Goal: Task Accomplishment & Management: Use online tool/utility

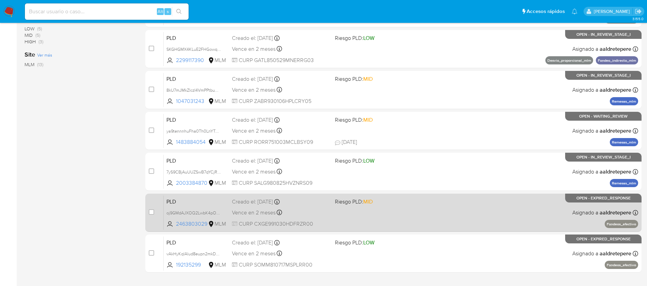
scroll to position [252, 0]
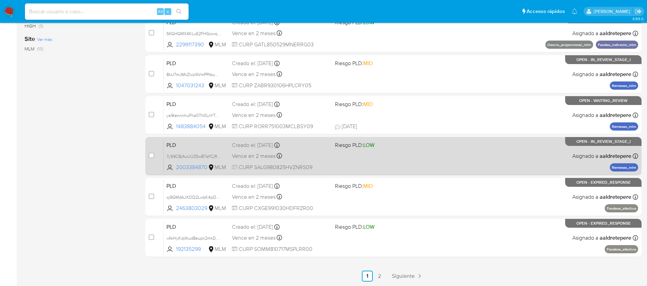
click at [425, 139] on div "PLD 7yS9CBjAuUUZSwB7qYCjRIlM 2003384870 MLM Riesgo PLD: LOW Creado el: [DATE] C…" at bounding box center [401, 156] width 474 height 34
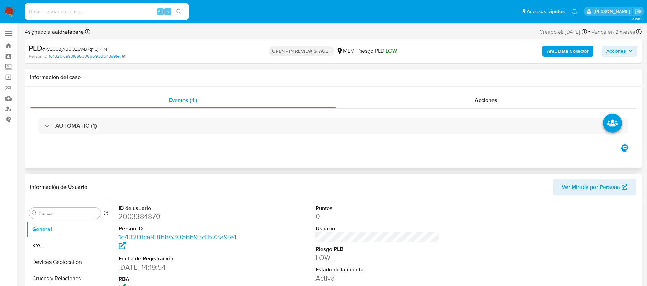
select select "10"
click at [39, 243] on button "KYC" at bounding box center [66, 246] width 80 height 16
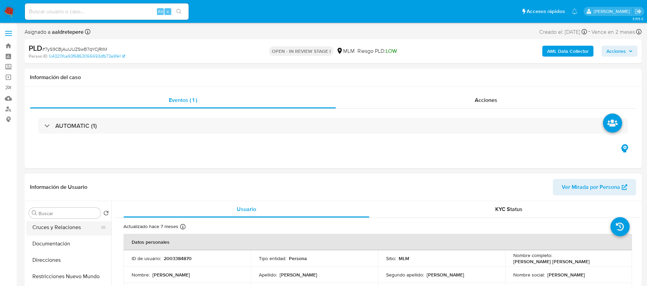
scroll to position [102, 0]
click at [53, 272] on button "Archivos adjuntos" at bounding box center [66, 274] width 80 height 16
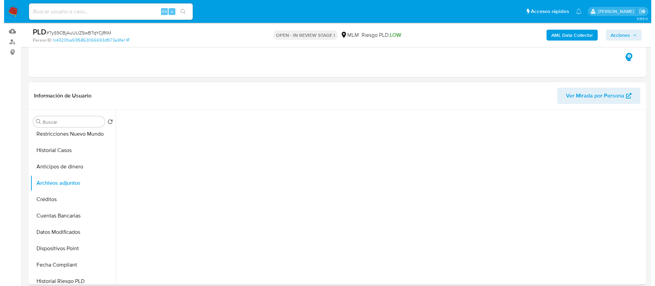
scroll to position [51, 0]
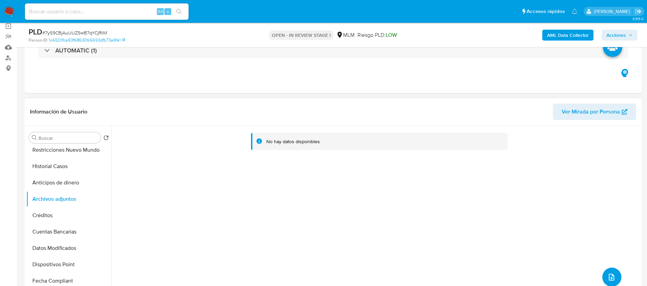
click at [607, 277] on icon "upload-file" at bounding box center [611, 277] width 8 height 8
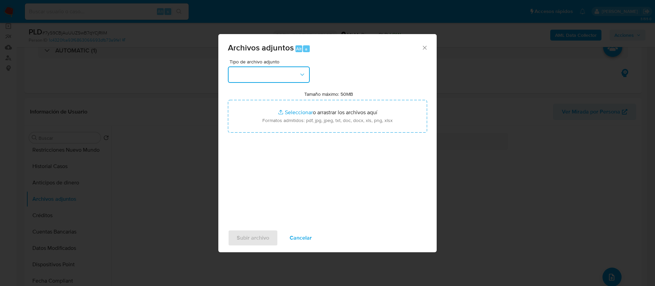
click at [275, 74] on button "button" at bounding box center [269, 75] width 82 height 16
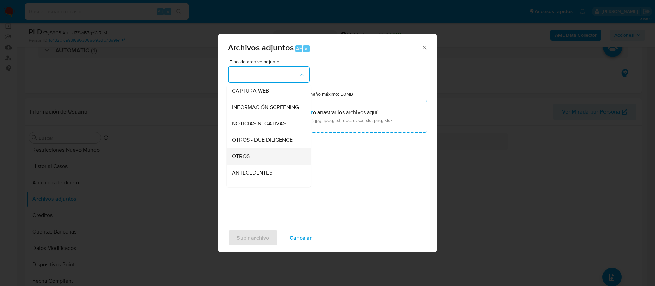
click at [251, 163] on div "OTROS" at bounding box center [267, 156] width 70 height 16
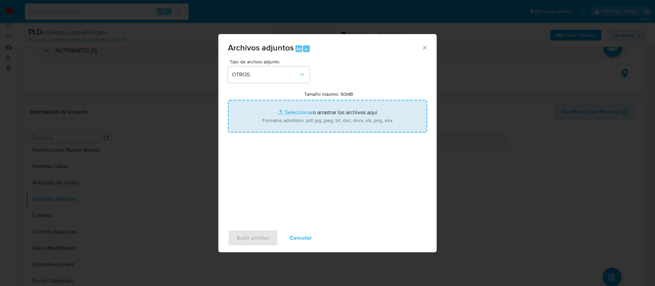
click at [318, 124] on input "Tamaño máximo: 50MB Seleccionar archivos" at bounding box center [327, 116] width 199 height 33
type input "C:\fakepath\2003384870_Gustavo Sandoval Lara_AGOSTO 2025.pdf"
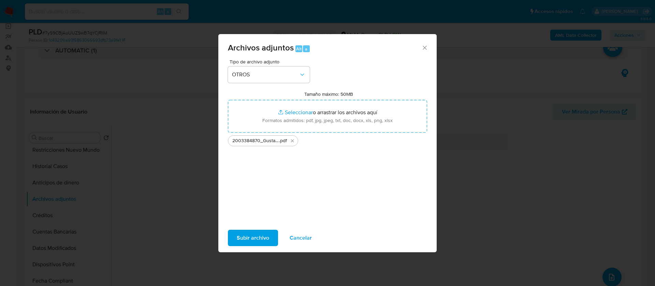
click at [267, 240] on span "Subir archivo" at bounding box center [253, 238] width 32 height 15
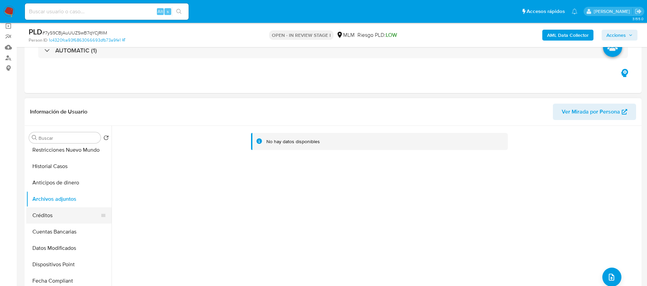
click at [65, 221] on button "Créditos" at bounding box center [66, 215] width 80 height 16
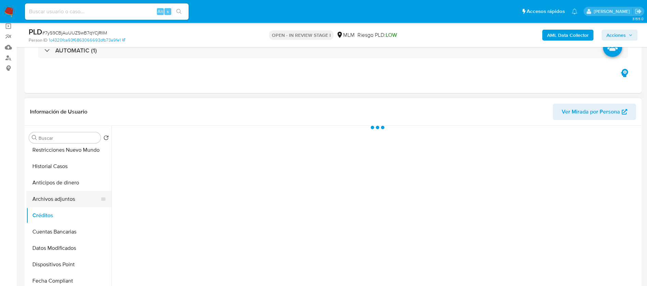
click at [65, 205] on button "Archivos adjuntos" at bounding box center [66, 199] width 80 height 16
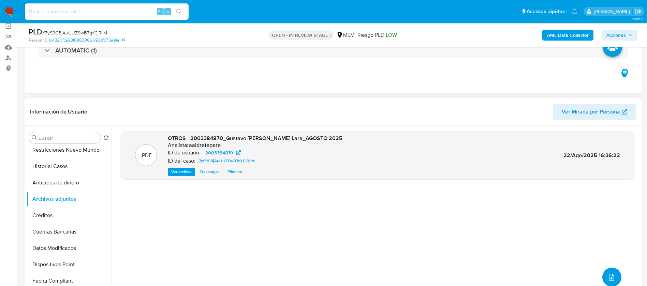
click at [610, 282] on button "upload-file" at bounding box center [611, 277] width 19 height 19
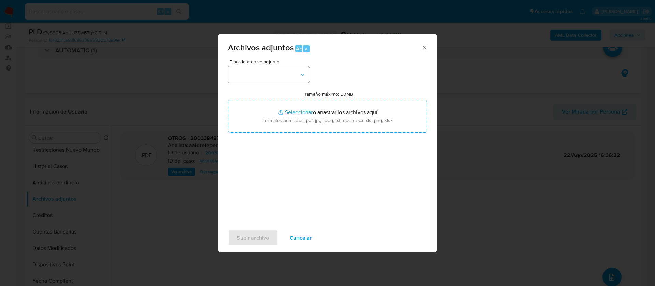
drag, startPoint x: 270, startPoint y: 64, endPoint x: 270, endPoint y: 74, distance: 9.9
click at [270, 66] on div "Tipo de archivo adjunto" at bounding box center [269, 71] width 82 height 24
click at [270, 75] on button "button" at bounding box center [269, 75] width 82 height 16
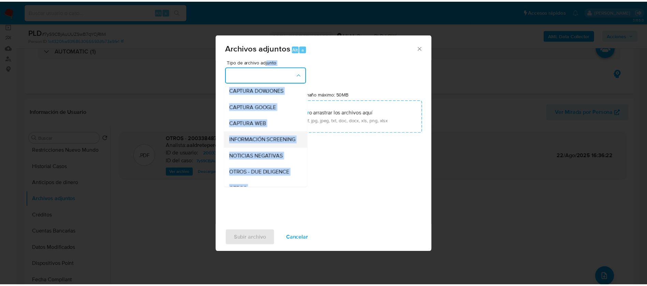
scroll to position [70, 0]
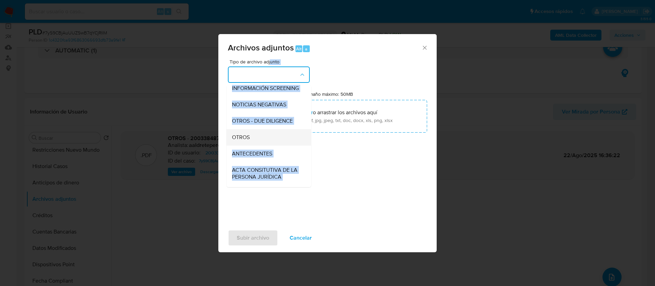
click at [262, 146] on div "OTROS" at bounding box center [267, 137] width 70 height 16
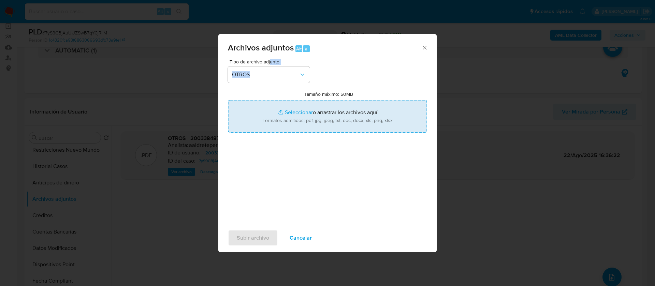
click at [305, 122] on input "Tamaño máximo: 50MB Seleccionar archivos" at bounding box center [327, 116] width 199 height 33
type input "C:\fakepath\2003384870_GUSTAVO SANDOVAL LARA_AGOSTO 2025.xlsx"
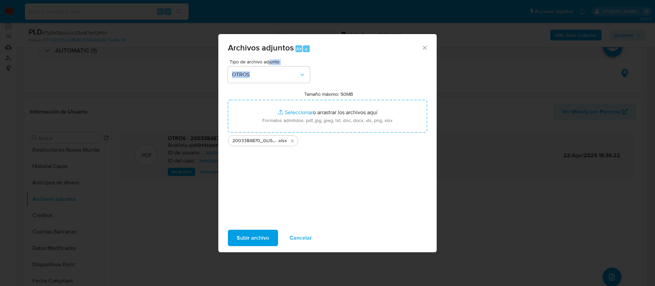
click at [255, 233] on span "Subir archivo" at bounding box center [253, 238] width 32 height 15
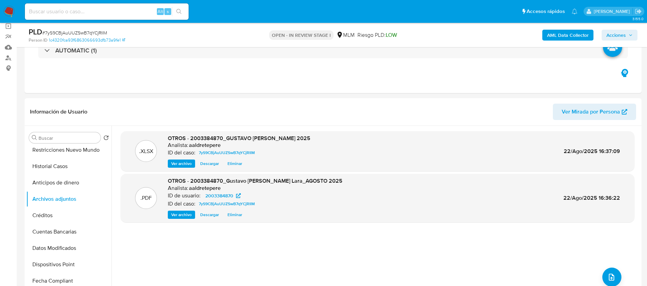
click at [620, 36] on span "Acciones" at bounding box center [615, 35] width 19 height 11
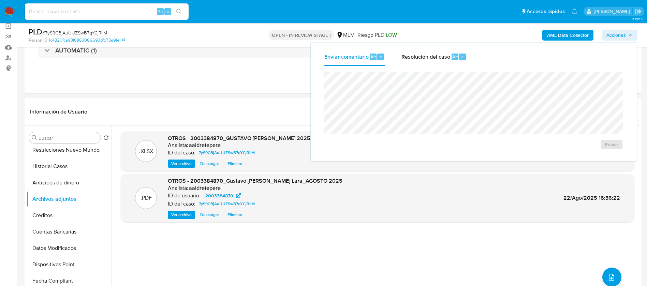
drag, startPoint x: 425, startPoint y: 57, endPoint x: 429, endPoint y: 68, distance: 11.8
click at [426, 58] on span "Resolución del caso" at bounding box center [425, 57] width 49 height 8
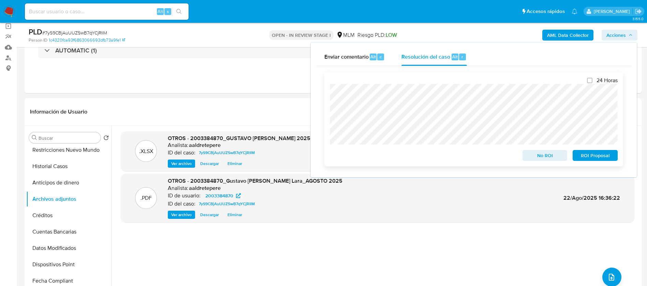
click at [546, 163] on div "24 Horas No ROI ROI Proposal" at bounding box center [473, 119] width 299 height 95
click at [545, 159] on span "No ROI" at bounding box center [544, 156] width 35 height 10
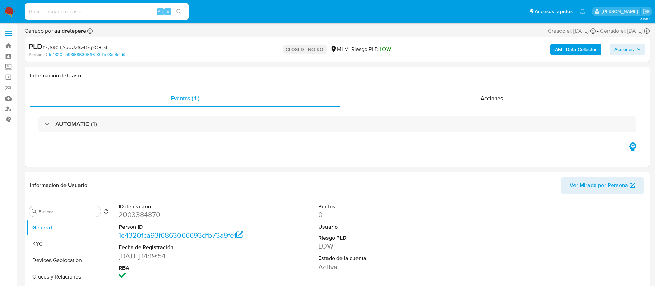
select select "10"
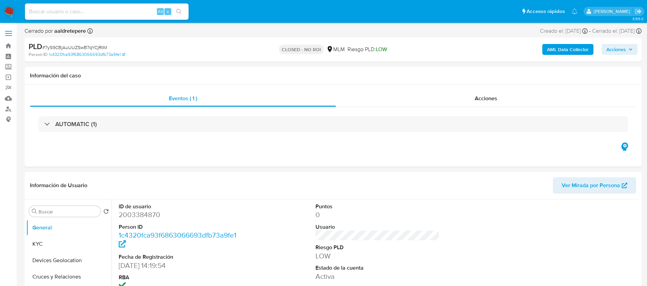
click at [105, 11] on input at bounding box center [107, 11] width 164 height 9
paste input "1047031243"
type input "1047031243"
